Goal: Find specific page/section: Find specific page/section

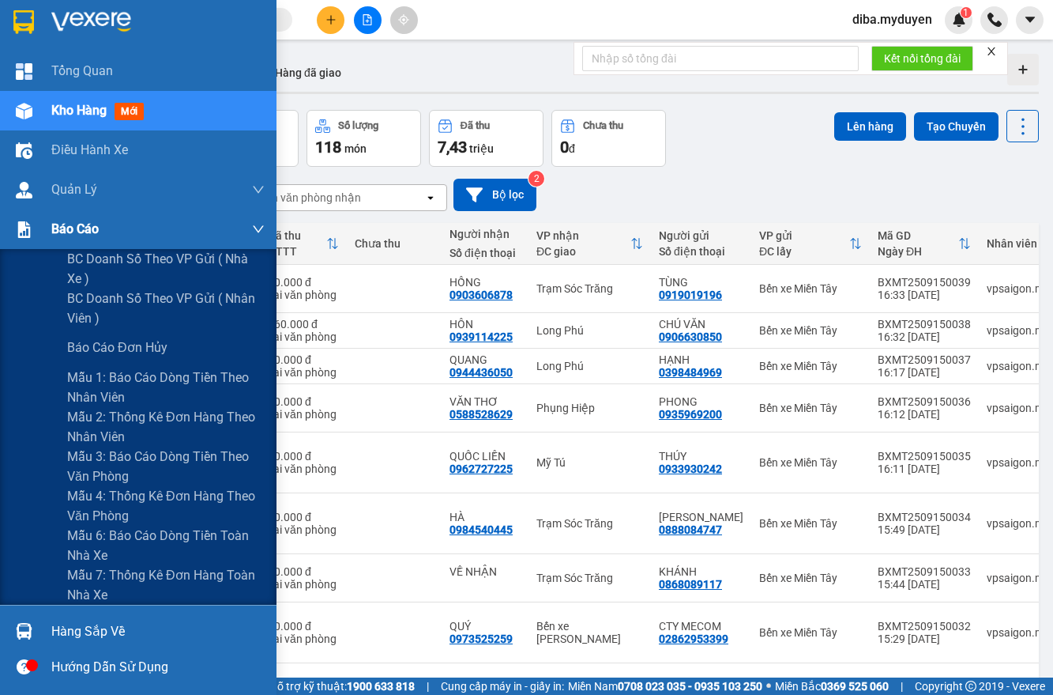
click at [35, 225] on div at bounding box center [24, 230] width 28 height 28
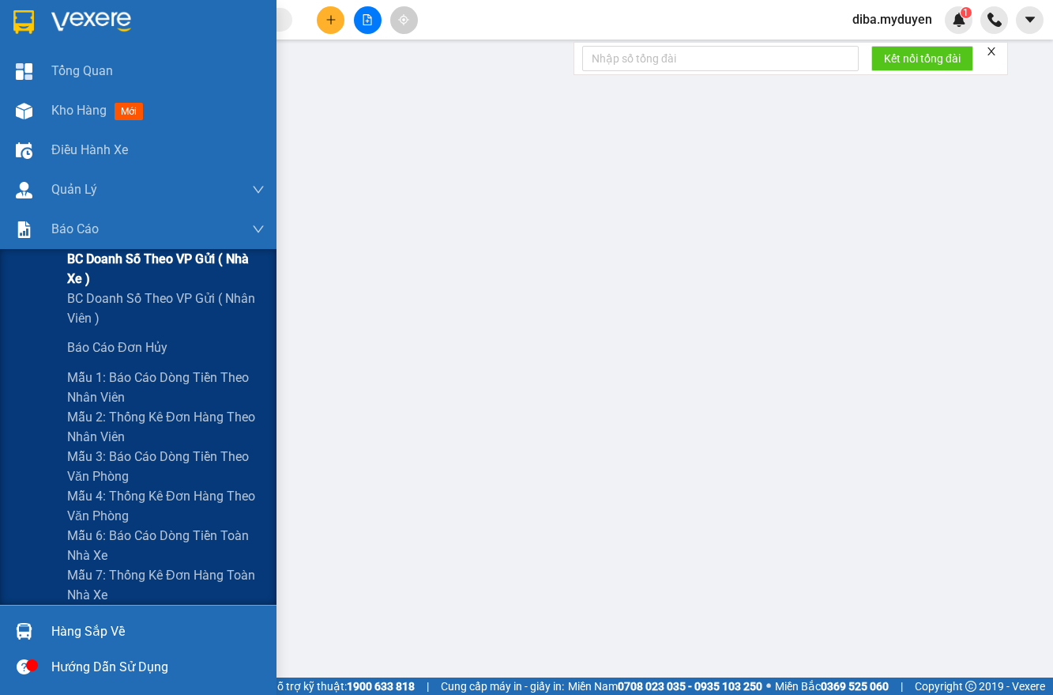
drag, startPoint x: 115, startPoint y: 252, endPoint x: 243, endPoint y: 306, distance: 139.6
click at [116, 253] on span "BC doanh số theo VP gửi ( nhà xe )" at bounding box center [166, 269] width 198 height 40
